Goal: Navigation & Orientation: Understand site structure

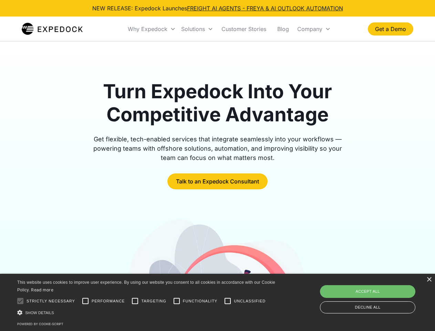
click at [152, 29] on div "Why Expedock" at bounding box center [148, 29] width 40 height 7
click at [197, 29] on div "Solutions" at bounding box center [193, 29] width 24 height 7
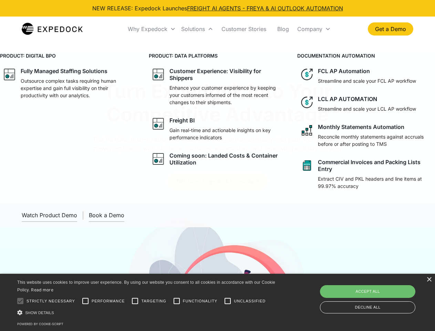
click at [314, 29] on div "Company" at bounding box center [309, 29] width 25 height 7
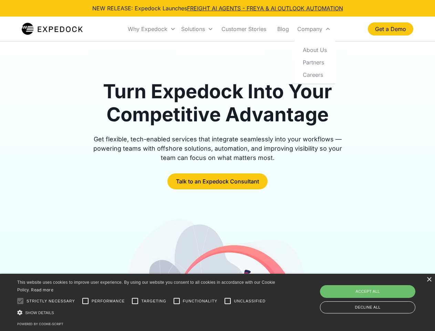
click at [20, 301] on div at bounding box center [20, 301] width 14 height 14
click at [85, 301] on input "Performance" at bounding box center [86, 301] width 14 height 14
checkbox input "true"
click at [135, 301] on input "Targeting" at bounding box center [135, 301] width 14 height 14
checkbox input "true"
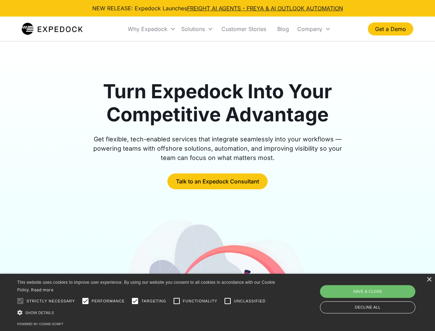
click at [177, 301] on input "Functionality" at bounding box center [177, 301] width 14 height 14
checkbox input "true"
click at [228, 301] on input "Unclassified" at bounding box center [228, 301] width 14 height 14
checkbox input "true"
click at [148, 312] on div "Show details Hide details" at bounding box center [147, 312] width 261 height 7
